Goal: Transaction & Acquisition: Purchase product/service

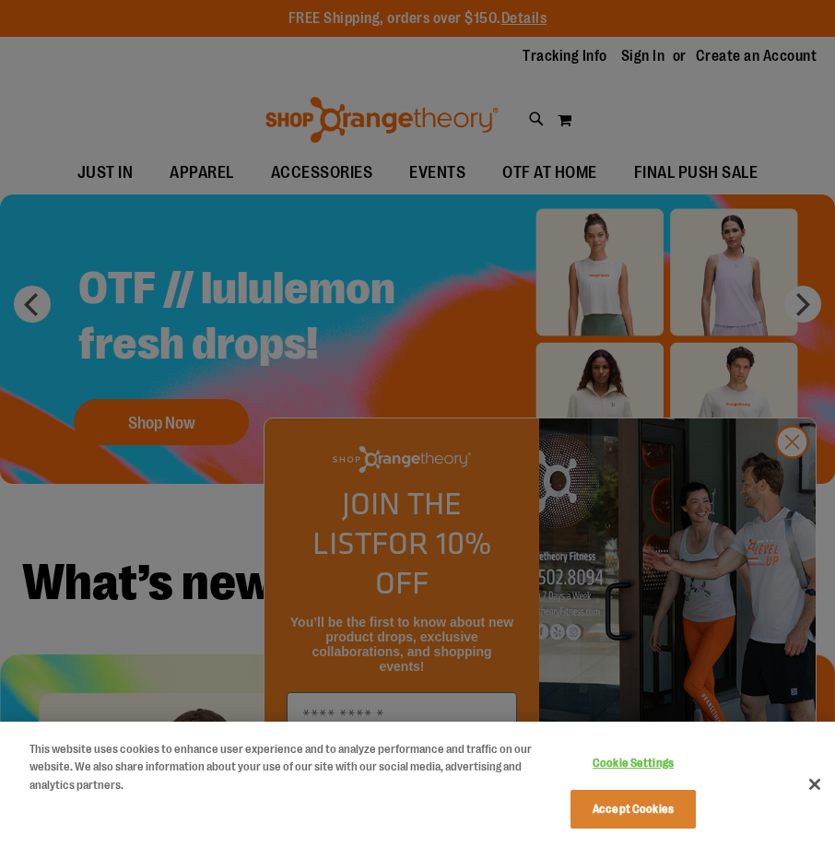
click at [797, 474] on div at bounding box center [417, 423] width 835 height 847
click at [656, 818] on button "Accept Cookies" at bounding box center [633, 809] width 125 height 39
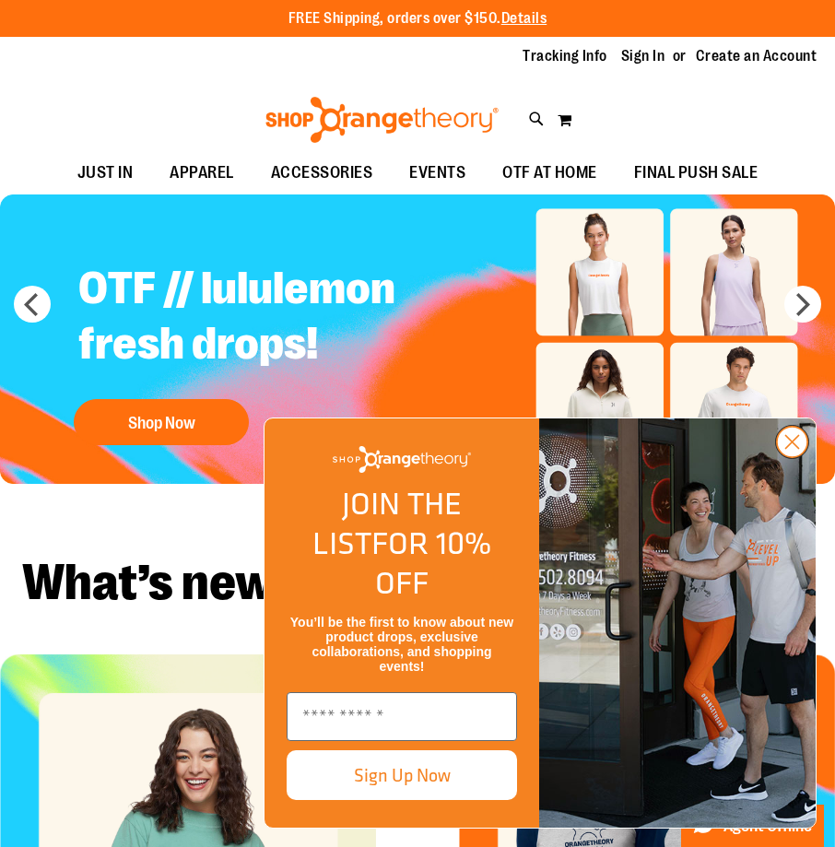
click at [790, 449] on icon "Close dialog" at bounding box center [792, 442] width 13 height 13
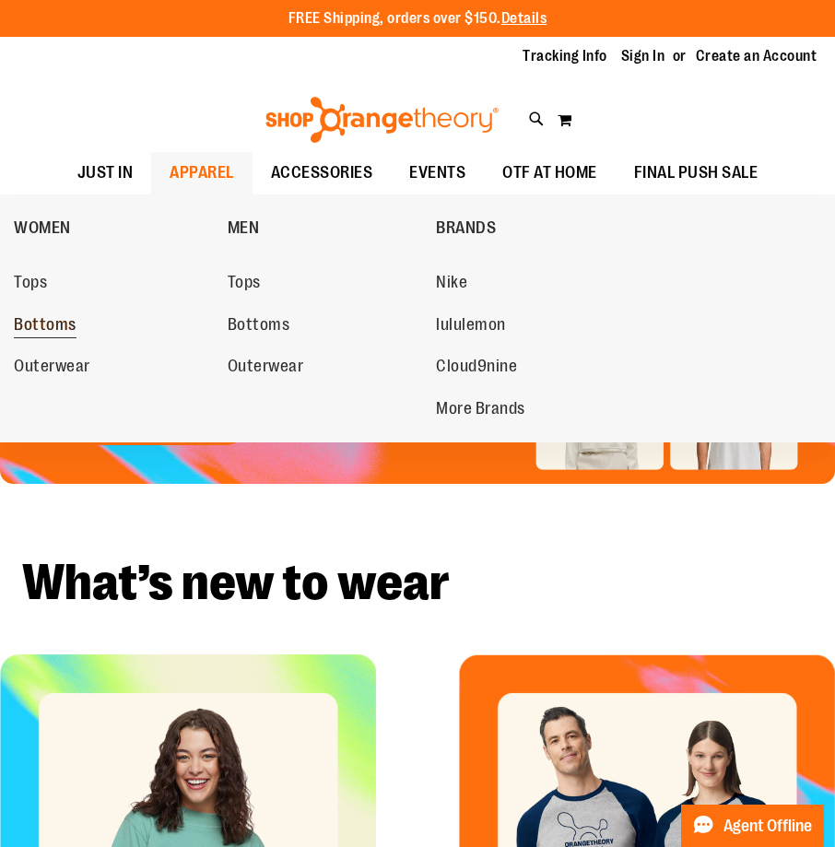
click at [48, 321] on span "Bottoms" at bounding box center [45, 326] width 63 height 23
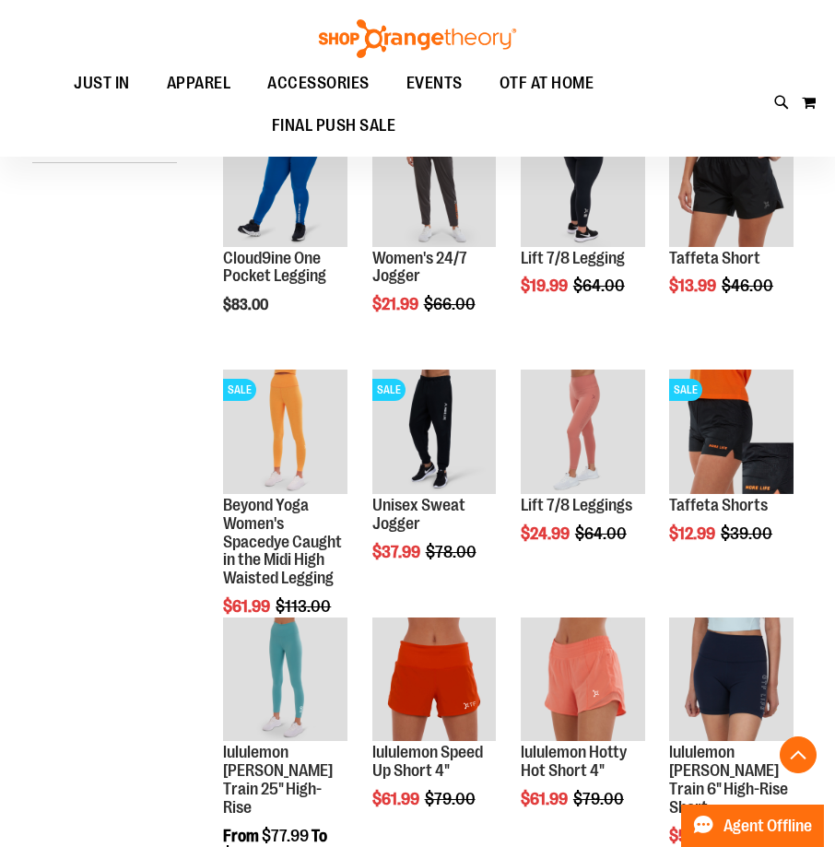
scroll to position [539, 0]
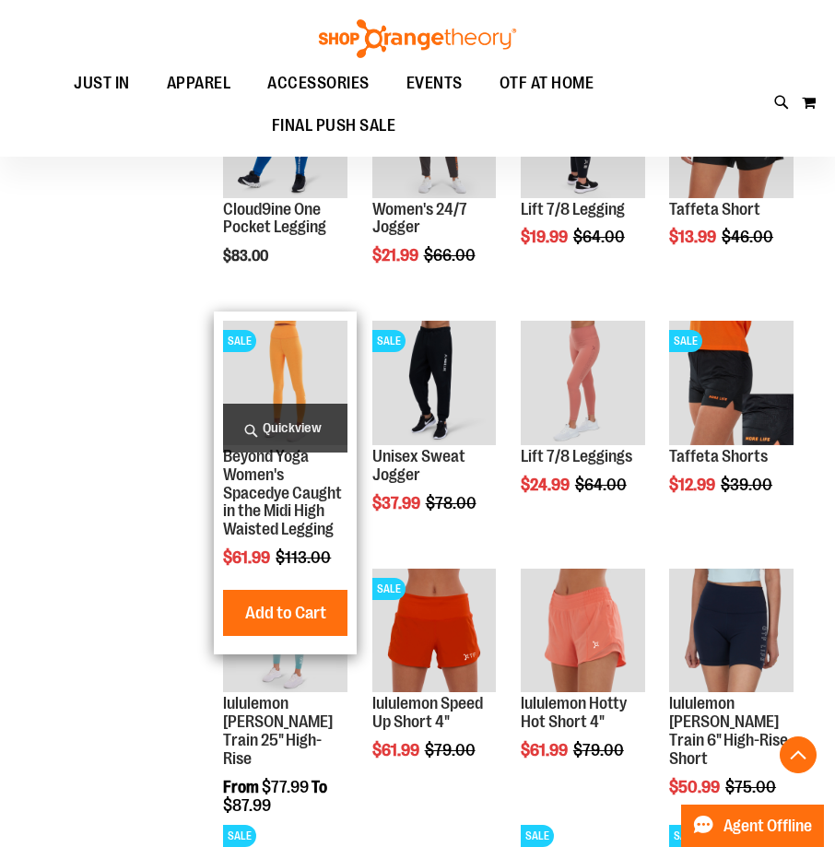
click at [289, 374] on img "product" at bounding box center [285, 383] width 124 height 124
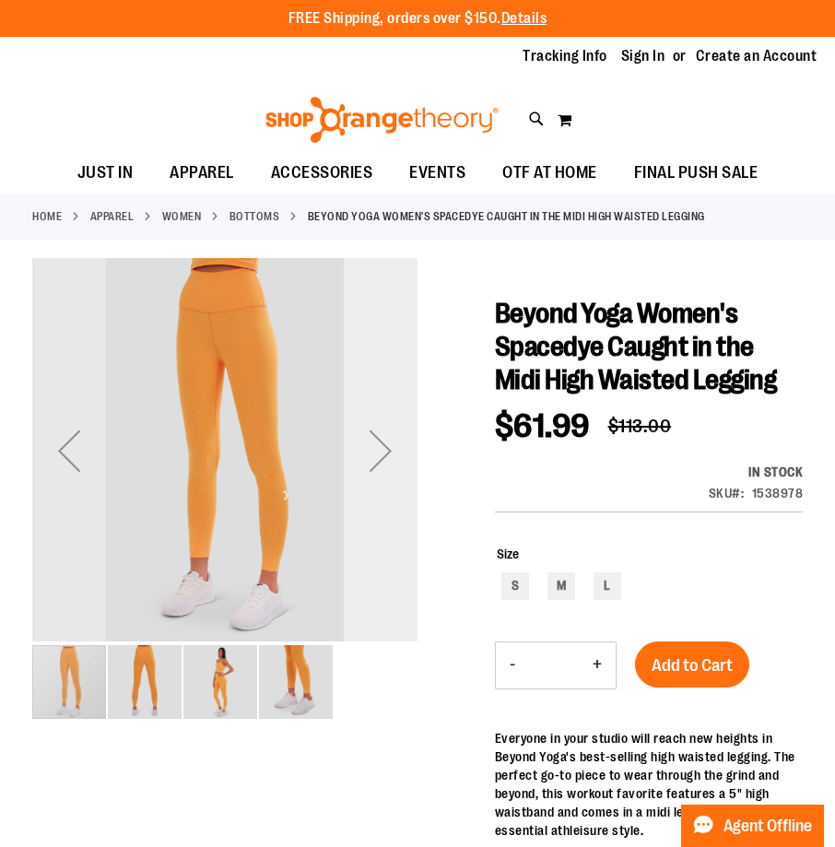
click at [379, 452] on div "Next" at bounding box center [381, 451] width 74 height 74
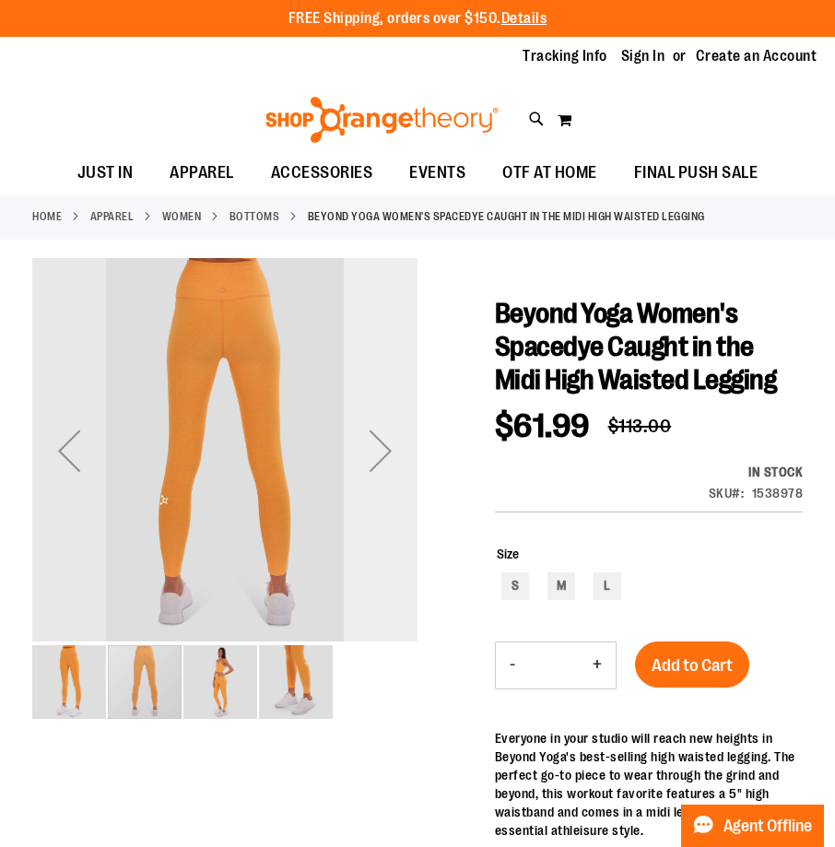
click at [379, 452] on div "Next" at bounding box center [381, 451] width 74 height 74
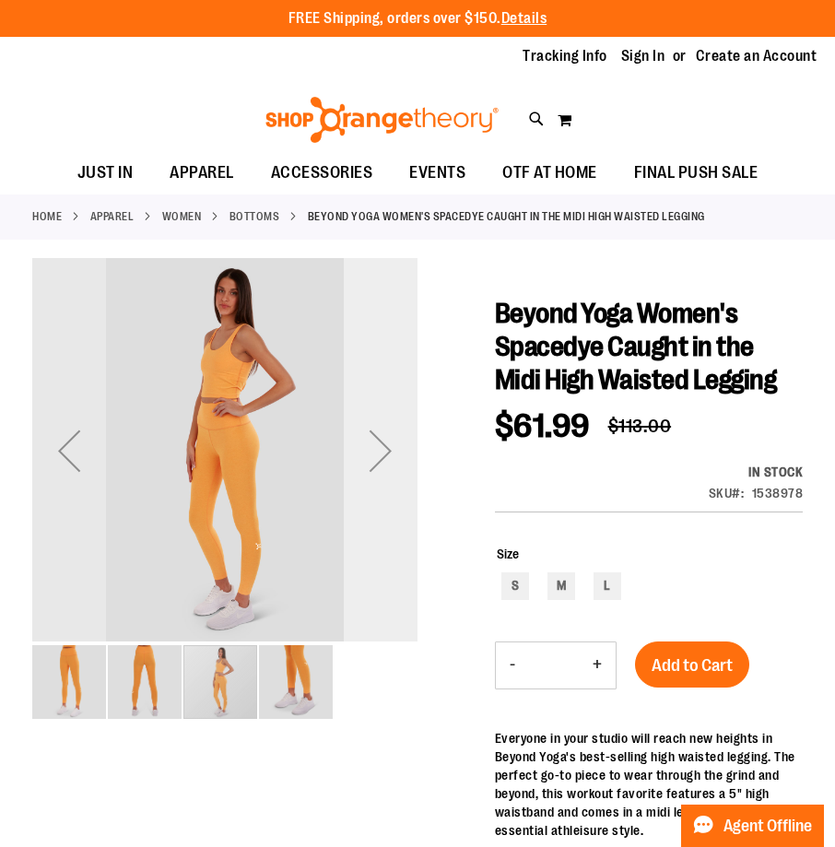
click at [379, 452] on div "Next" at bounding box center [381, 451] width 74 height 74
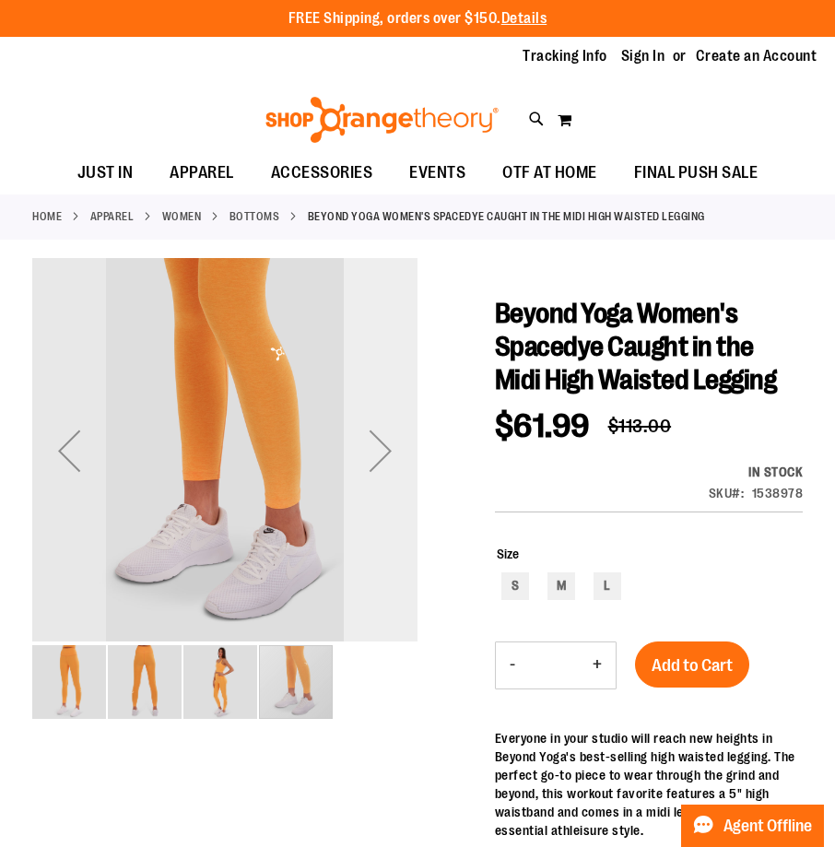
click at [379, 452] on div "Next" at bounding box center [381, 451] width 74 height 74
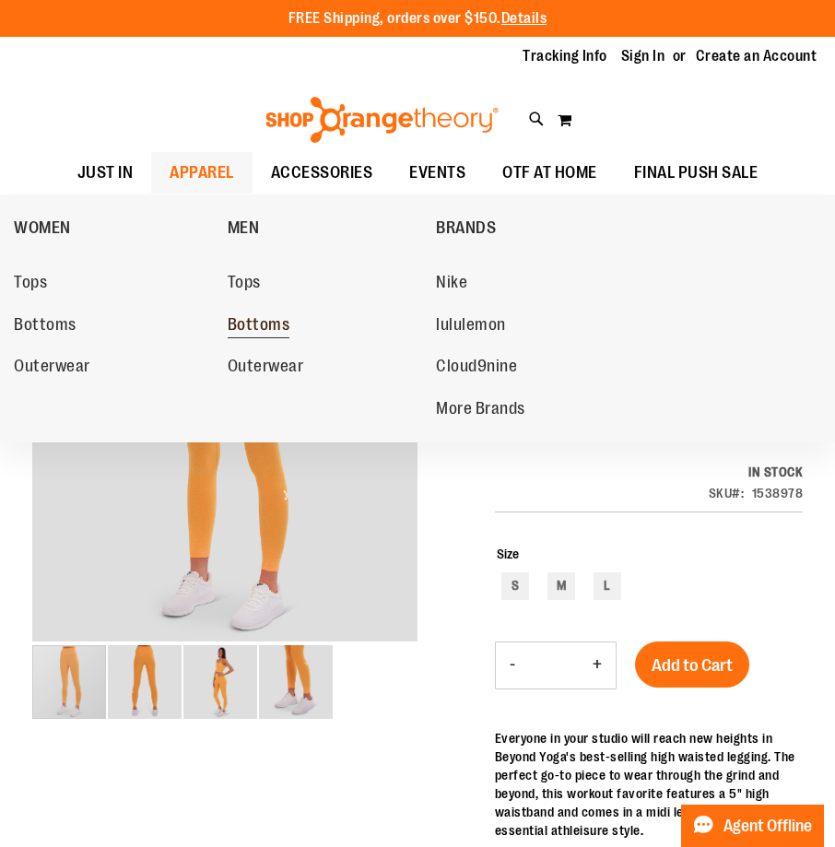
click at [259, 322] on span "Bottoms" at bounding box center [259, 326] width 63 height 23
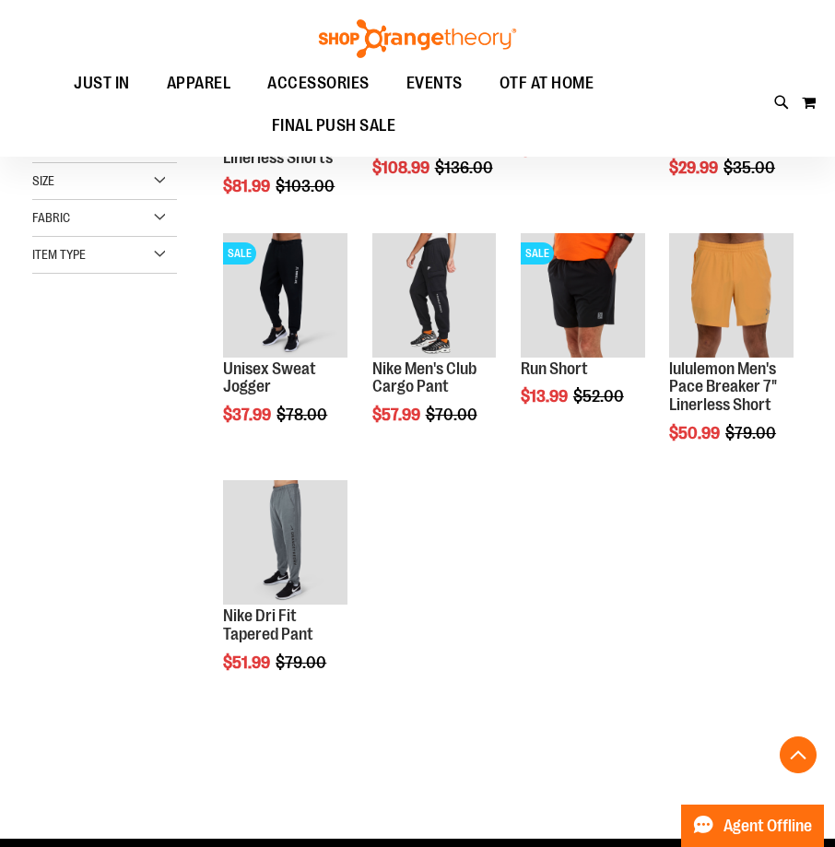
scroll to position [454, 0]
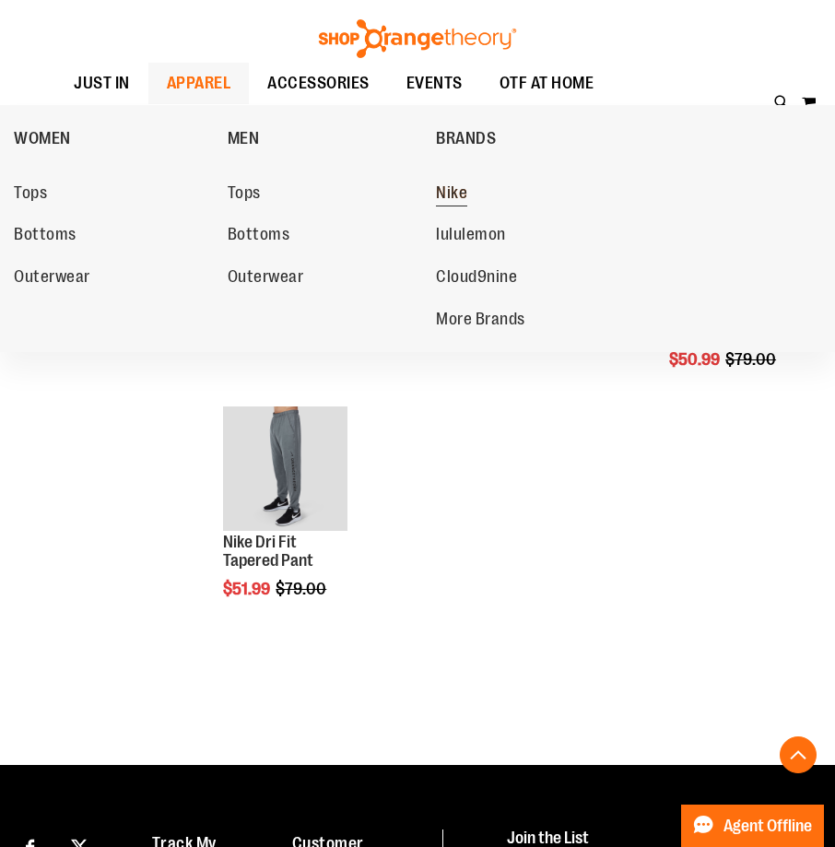
click at [455, 193] on span "Nike" at bounding box center [451, 194] width 31 height 23
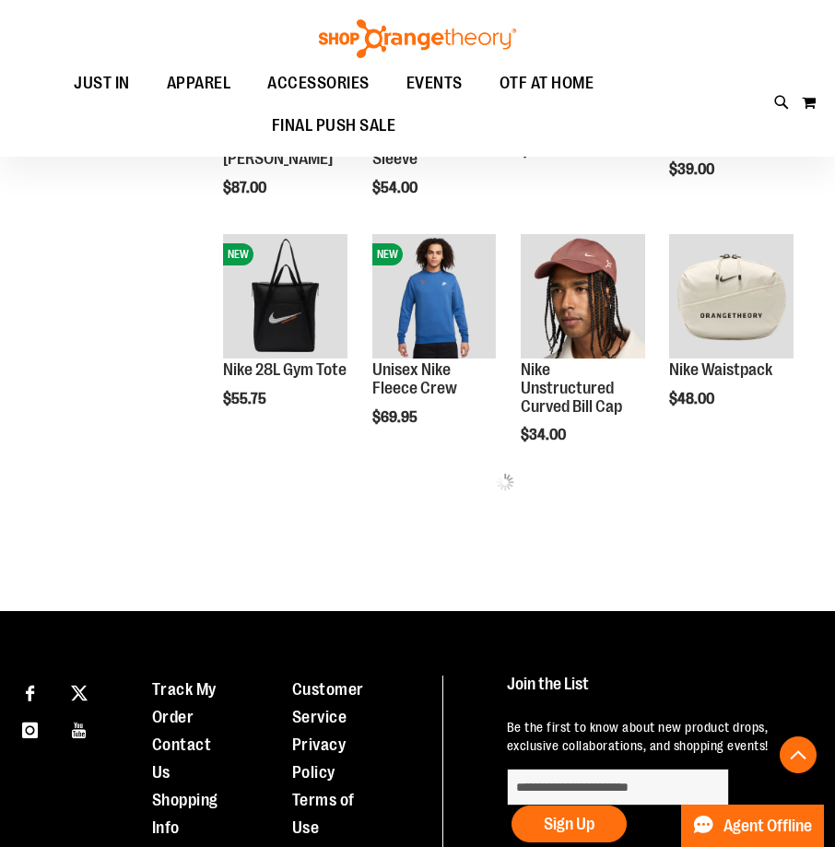
scroll to position [688, 0]
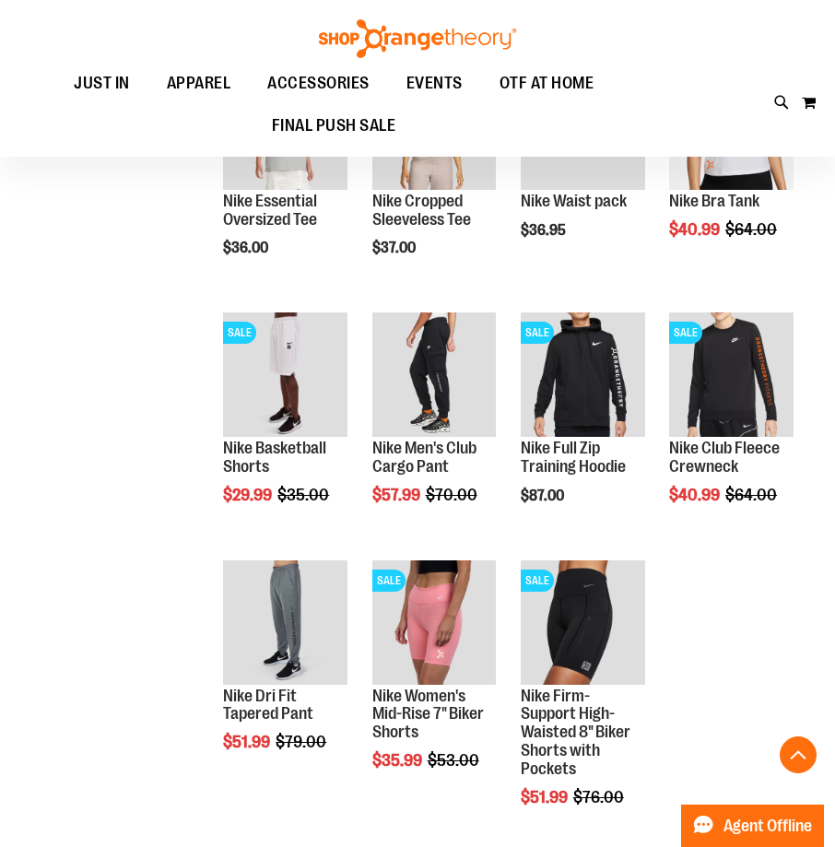
scroll to position [1339, 0]
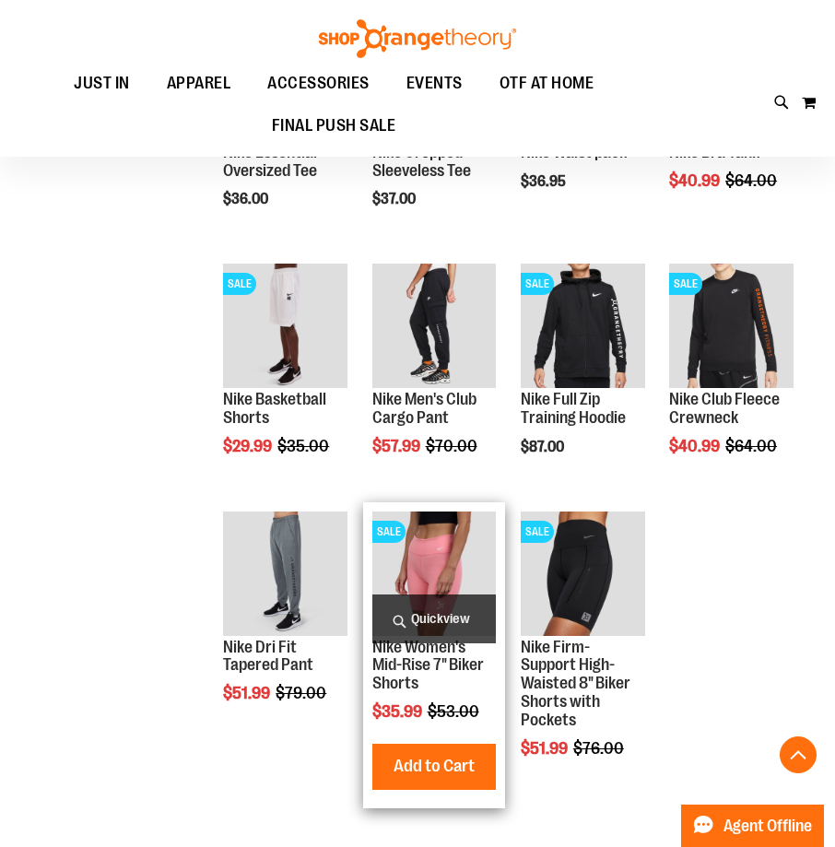
click at [430, 545] on img "product" at bounding box center [434, 574] width 124 height 124
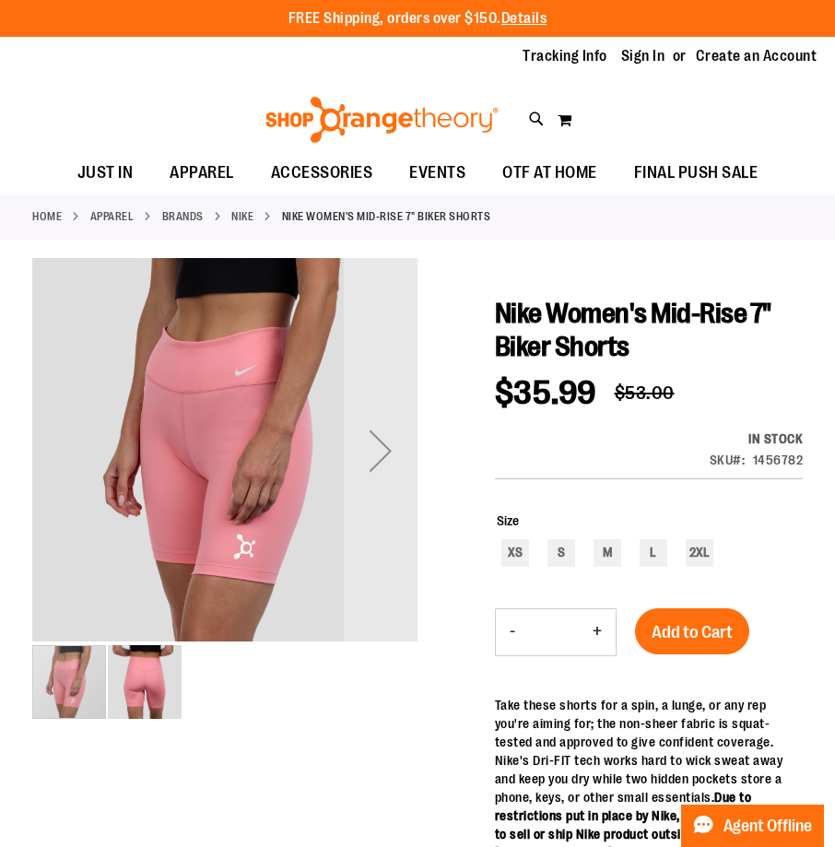
click at [156, 688] on img "image 2 of 2" at bounding box center [145, 682] width 74 height 74
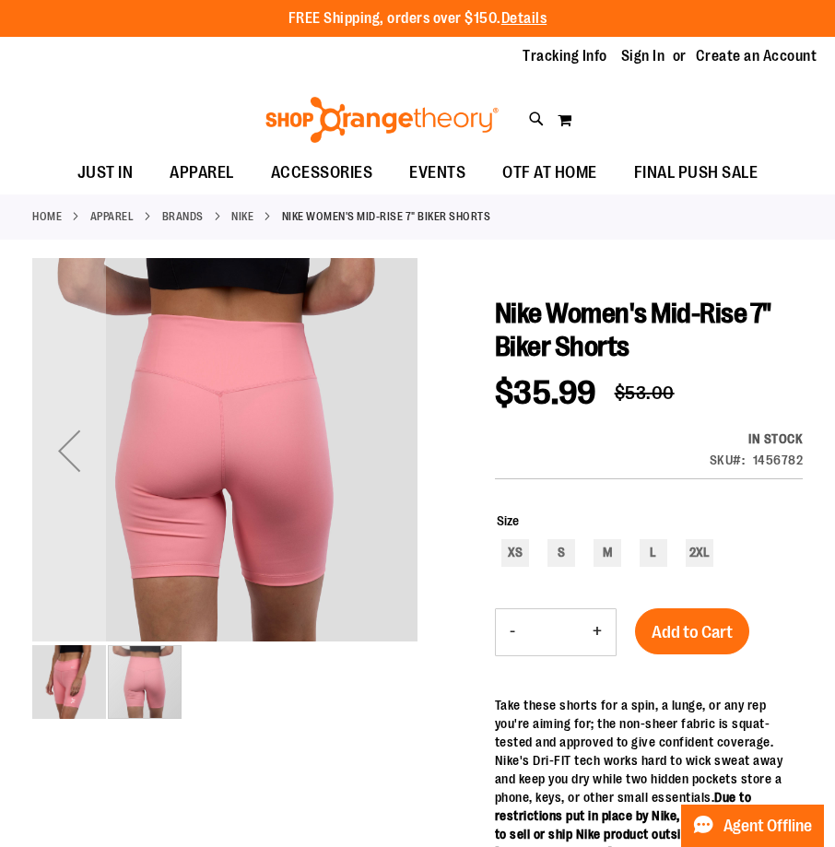
click at [65, 686] on img "image 1 of 2" at bounding box center [69, 682] width 74 height 74
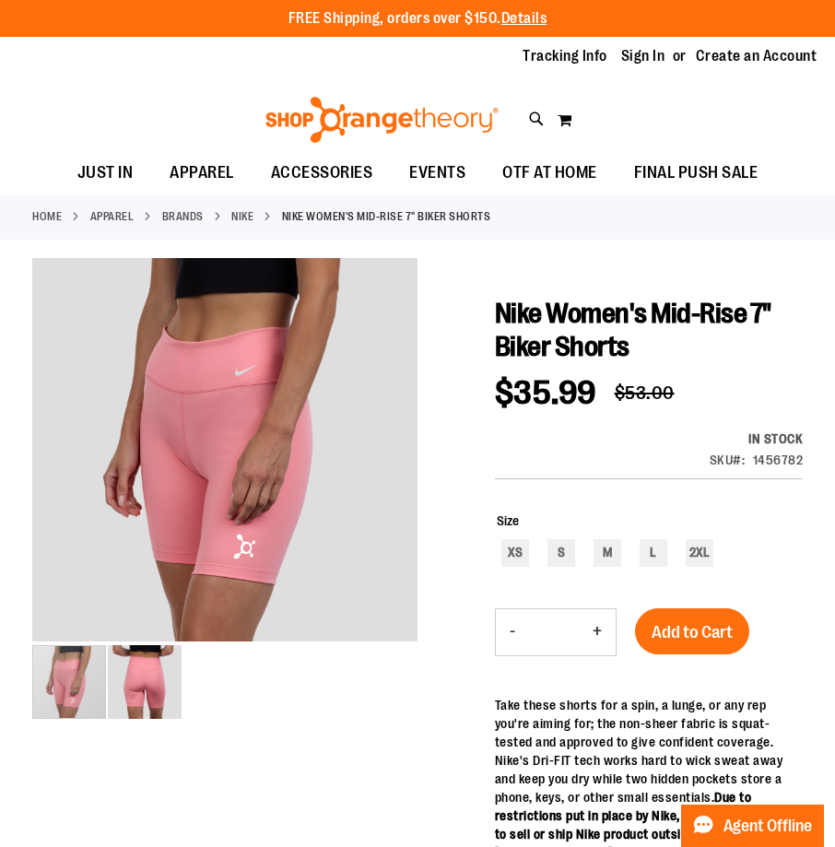
click at [378, 124] on img at bounding box center [382, 120] width 239 height 46
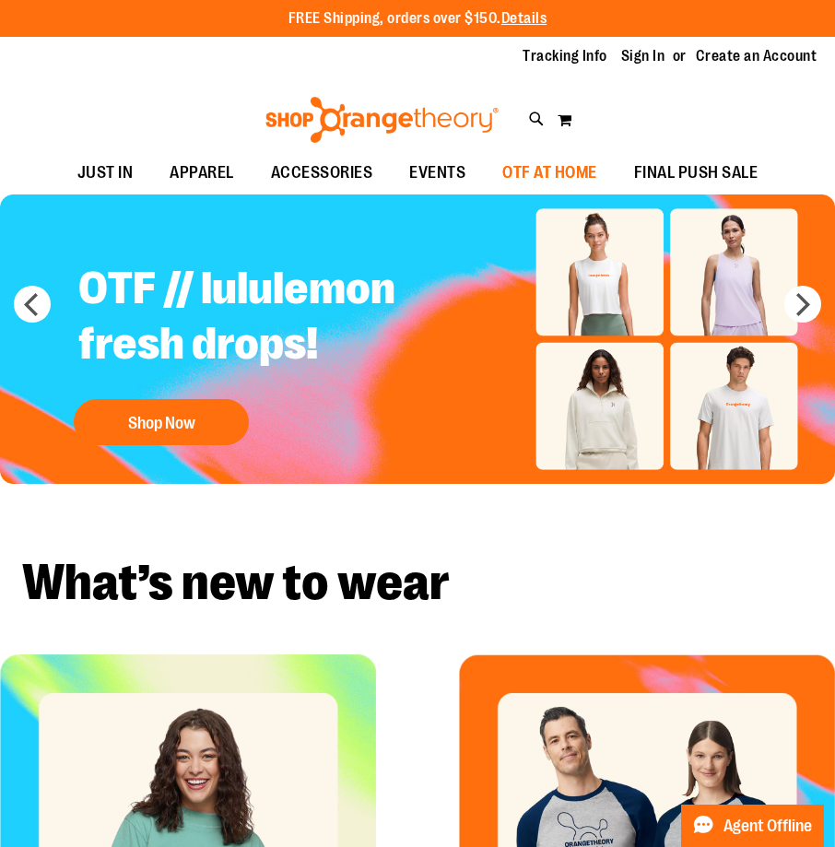
click at [537, 176] on span "OTF AT HOME" at bounding box center [549, 172] width 95 height 41
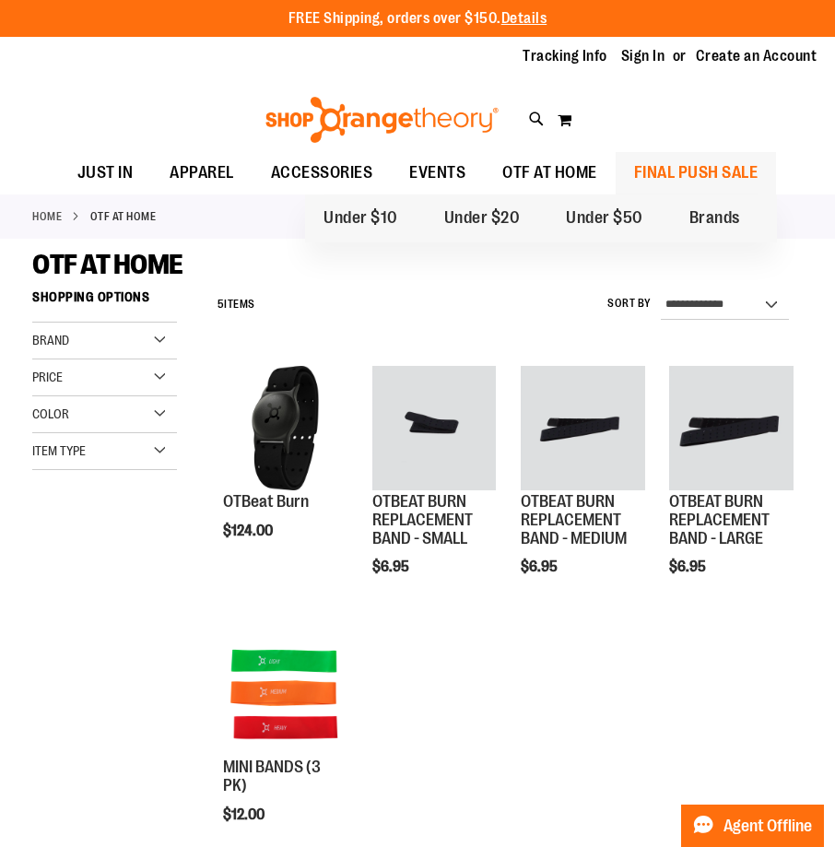
click at [720, 176] on span "FINAL PUSH SALE" at bounding box center [696, 172] width 124 height 41
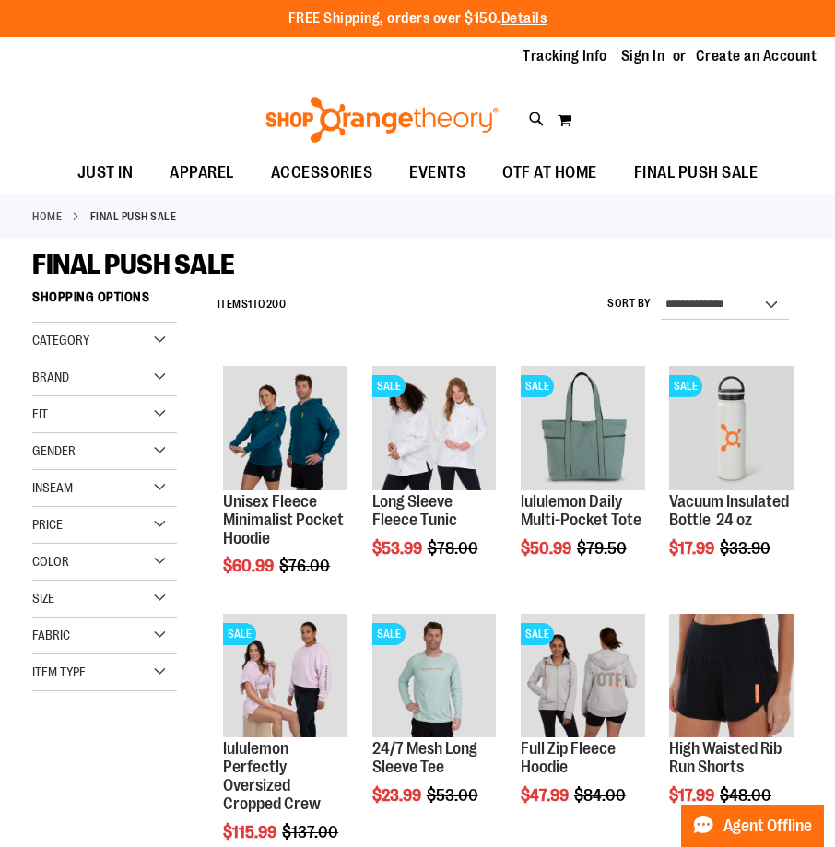
scroll to position [741, 0]
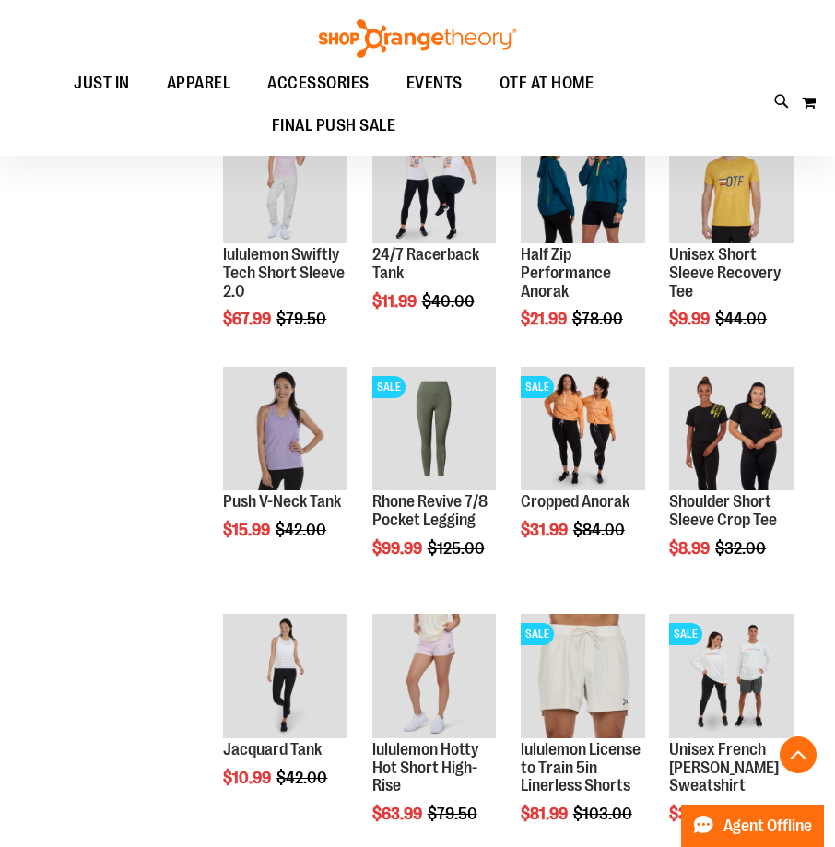
scroll to position [1482, 0]
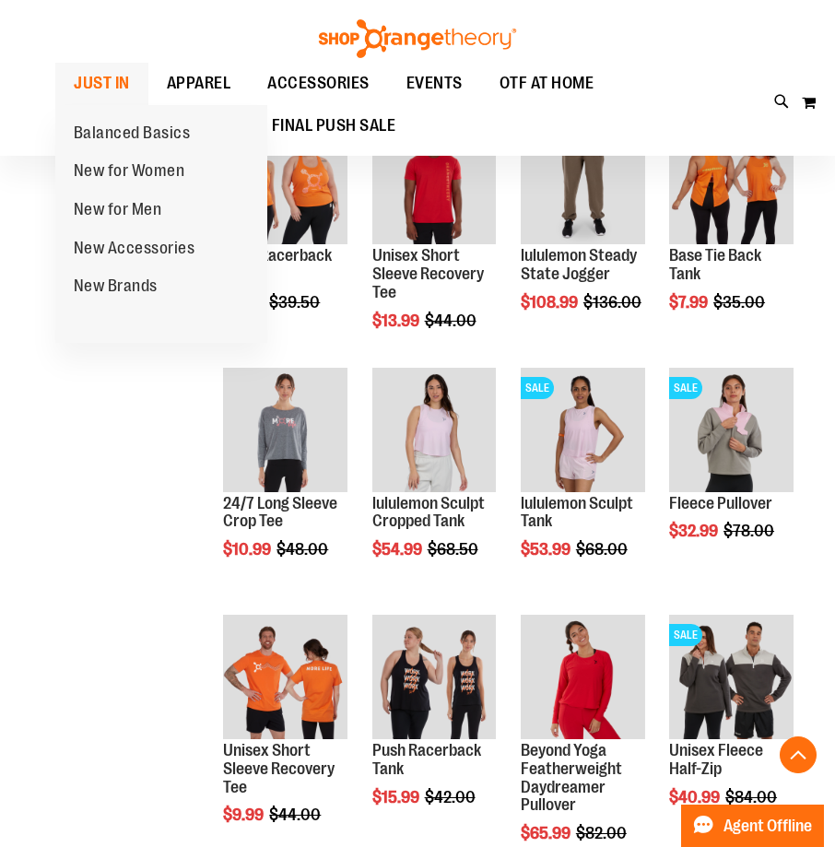
click at [103, 91] on span "JUST IN" at bounding box center [102, 83] width 56 height 41
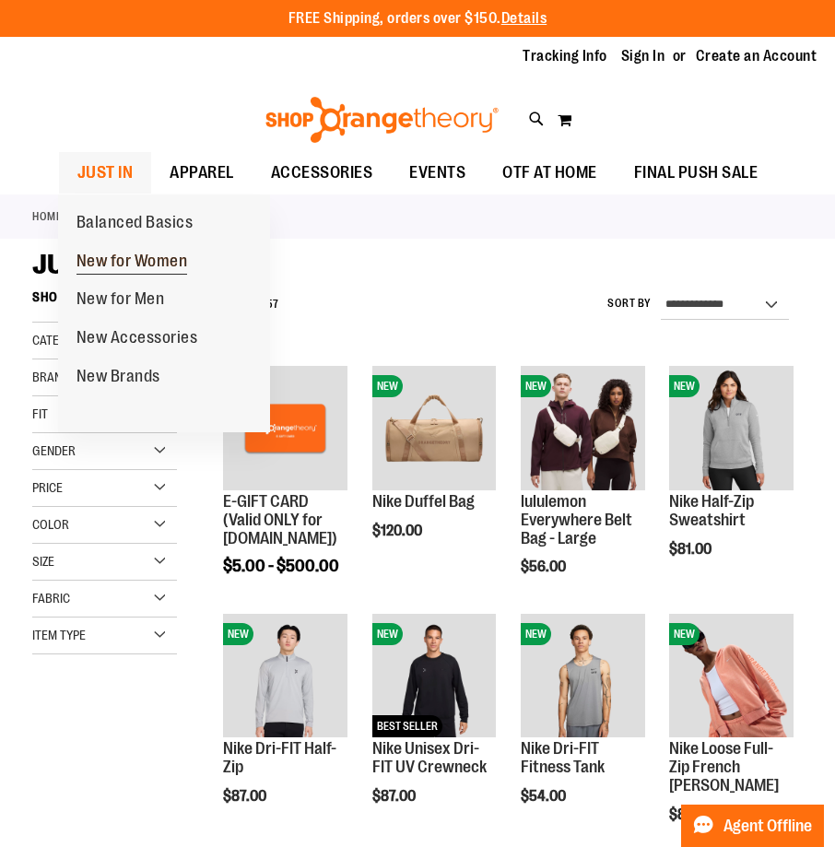
click at [110, 256] on span "New for Women" at bounding box center [133, 263] width 112 height 23
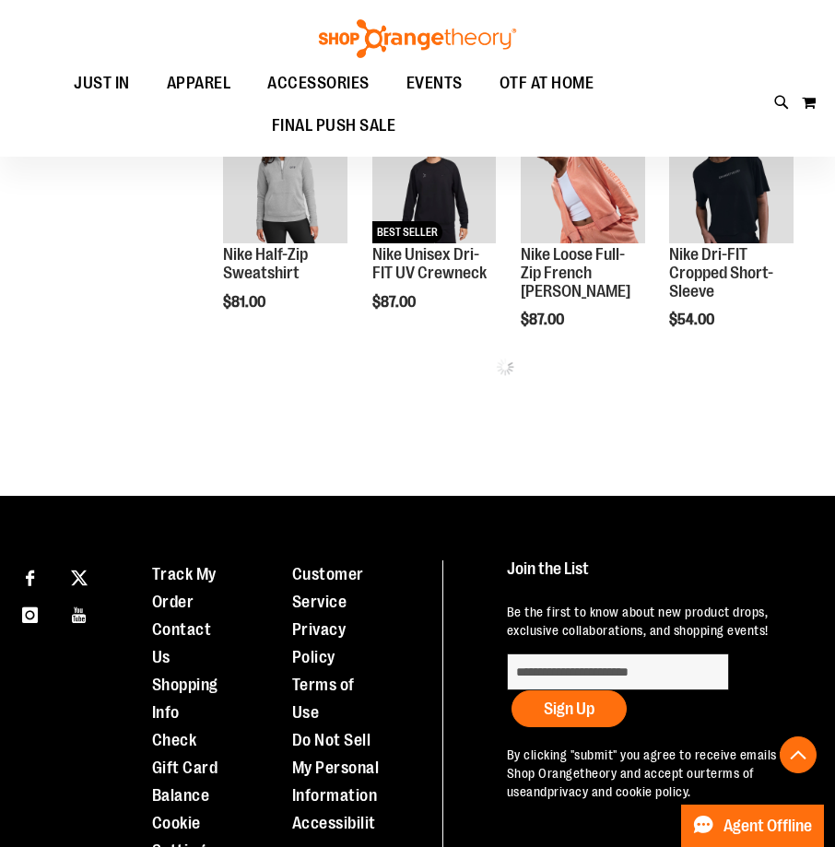
scroll to position [870, 0]
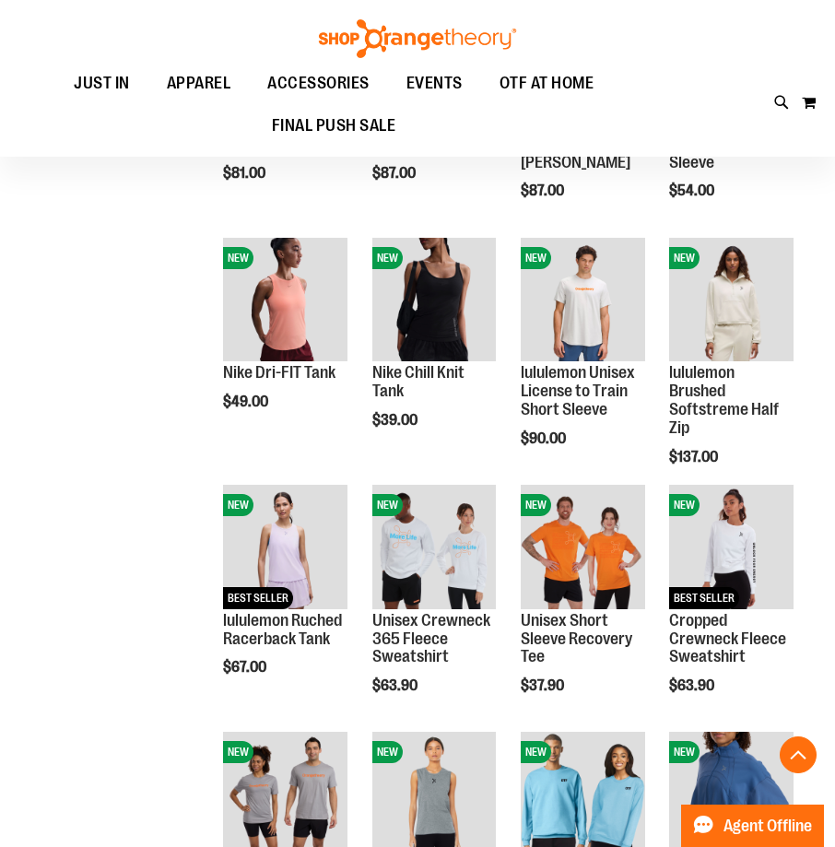
click at [392, 45] on img at bounding box center [417, 38] width 203 height 39
